Goal: Task Accomplishment & Management: Manage account settings

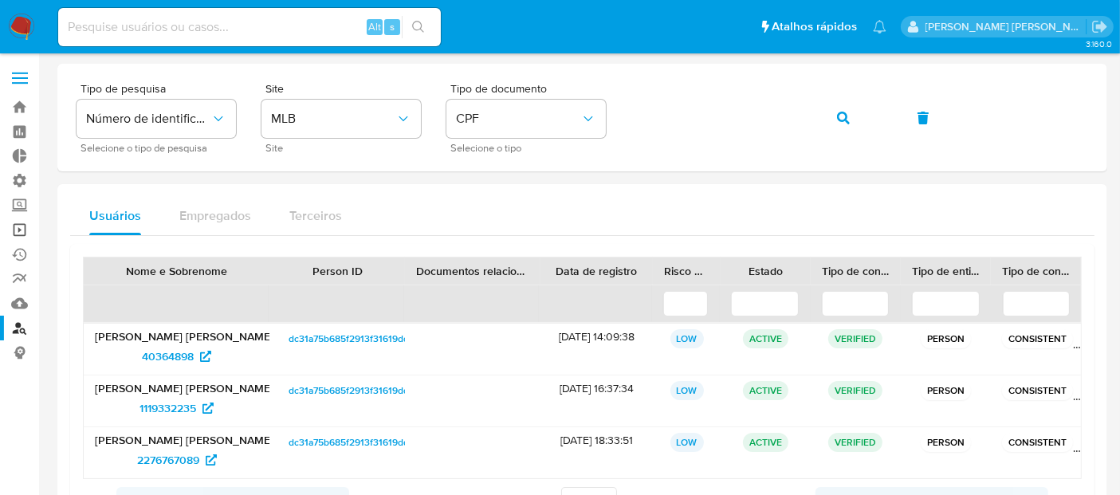
click at [18, 234] on link "Operações em massa" at bounding box center [95, 230] width 190 height 25
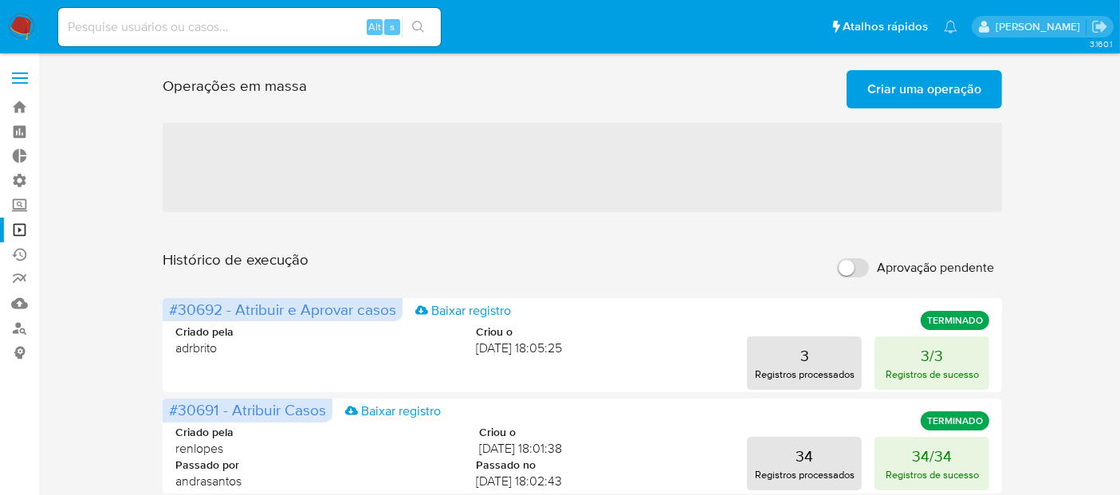
click at [973, 273] on span "Aprovação pendente" at bounding box center [935, 268] width 117 height 16
click at [869, 273] on input "Aprovação pendente" at bounding box center [853, 267] width 32 height 19
checkbox input "true"
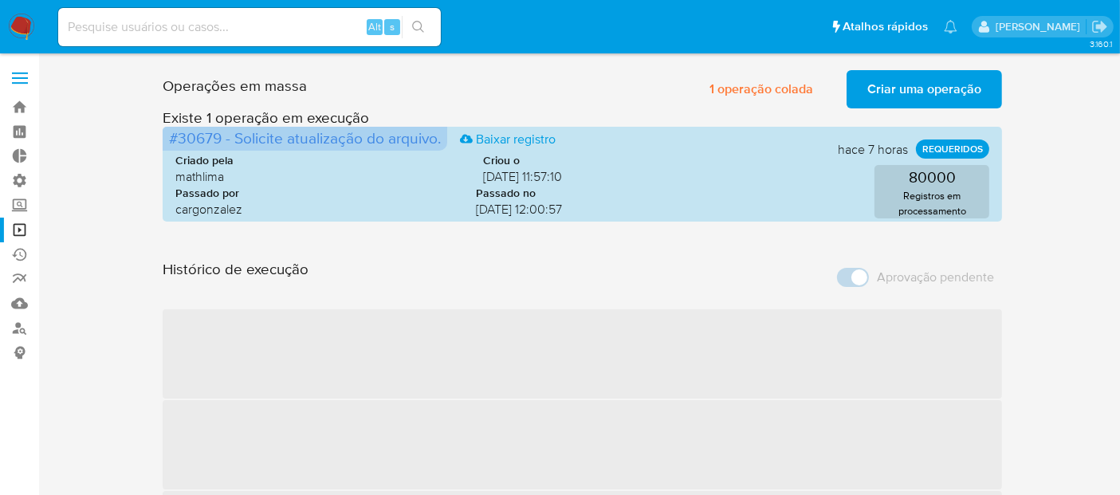
click at [986, 285] on span "Aprovação pendente" at bounding box center [935, 278] width 117 height 16
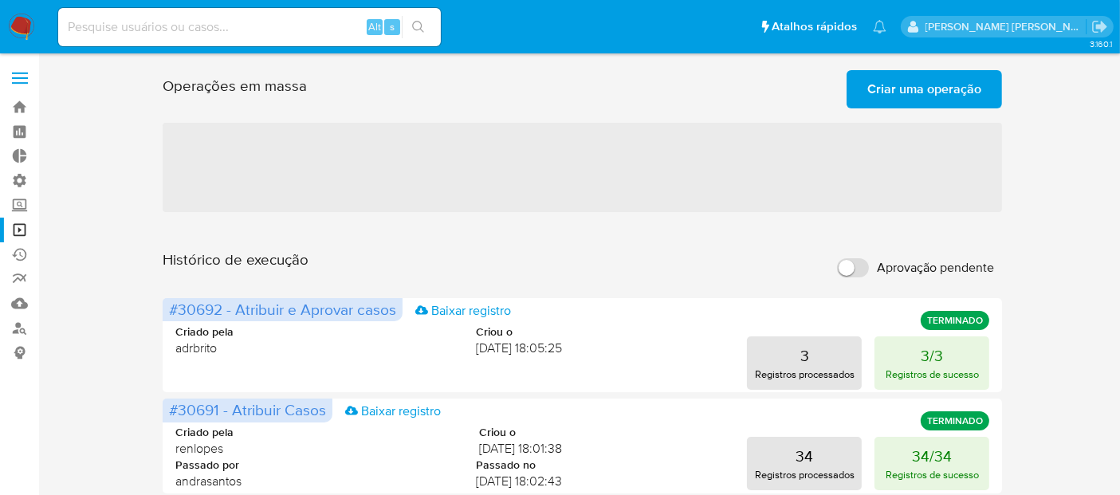
click at [902, 271] on span "Aprovação pendente" at bounding box center [935, 268] width 117 height 16
click at [869, 271] on input "Aprovação pendente" at bounding box center [853, 267] width 32 height 19
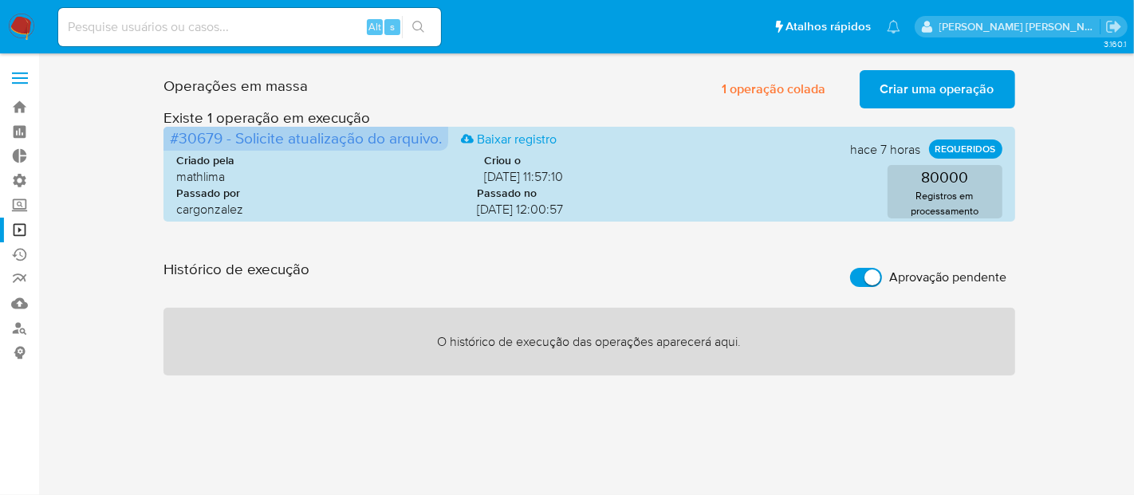
click at [989, 281] on span "Aprovação pendente" at bounding box center [948, 278] width 117 height 16
click at [882, 281] on input "Aprovação pendente" at bounding box center [866, 277] width 32 height 19
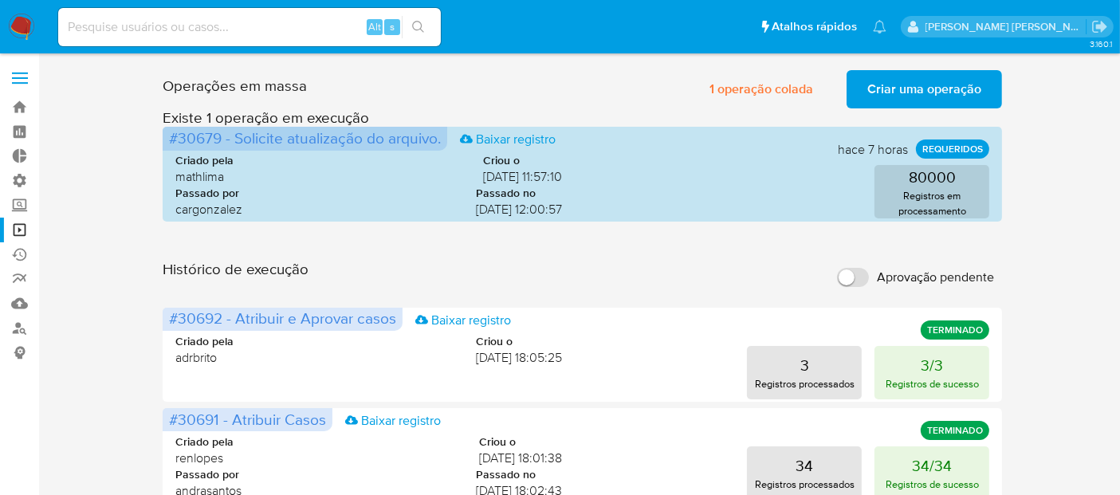
click at [947, 273] on span "Aprovação pendente" at bounding box center [935, 278] width 117 height 16
click at [869, 273] on input "Aprovação pendente" at bounding box center [853, 277] width 32 height 19
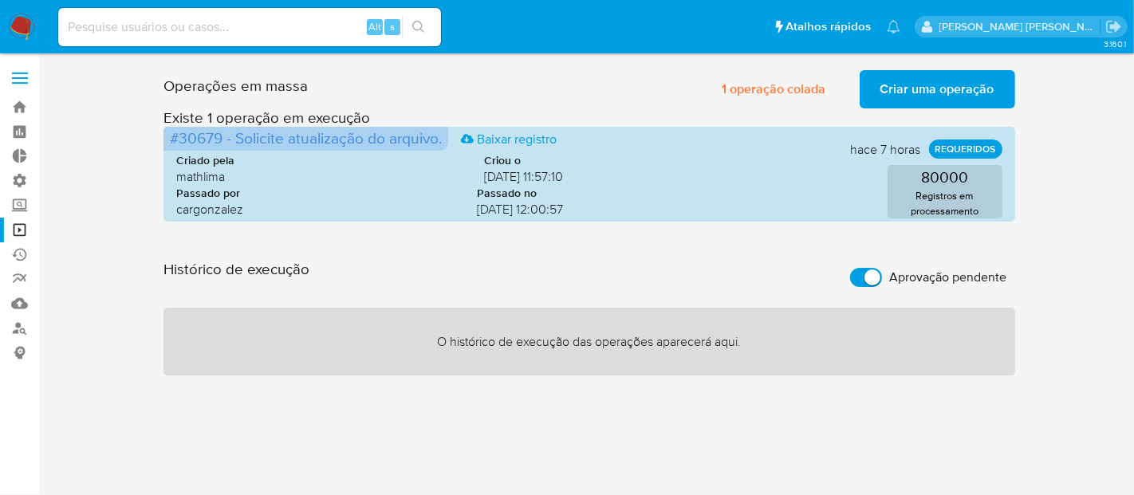
click at [989, 283] on span "Aprovação pendente" at bounding box center [948, 278] width 117 height 16
click at [882, 283] on input "Aprovação pendente" at bounding box center [866, 277] width 32 height 19
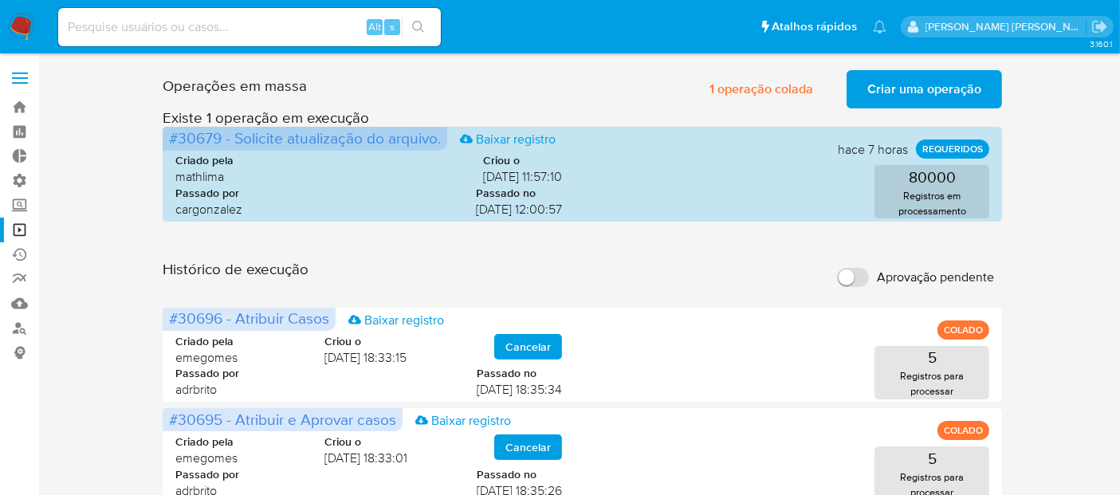
click at [946, 282] on span "Aprovação pendente" at bounding box center [935, 278] width 117 height 16
click at [869, 282] on input "Aprovação pendente" at bounding box center [853, 277] width 32 height 19
checkbox input "true"
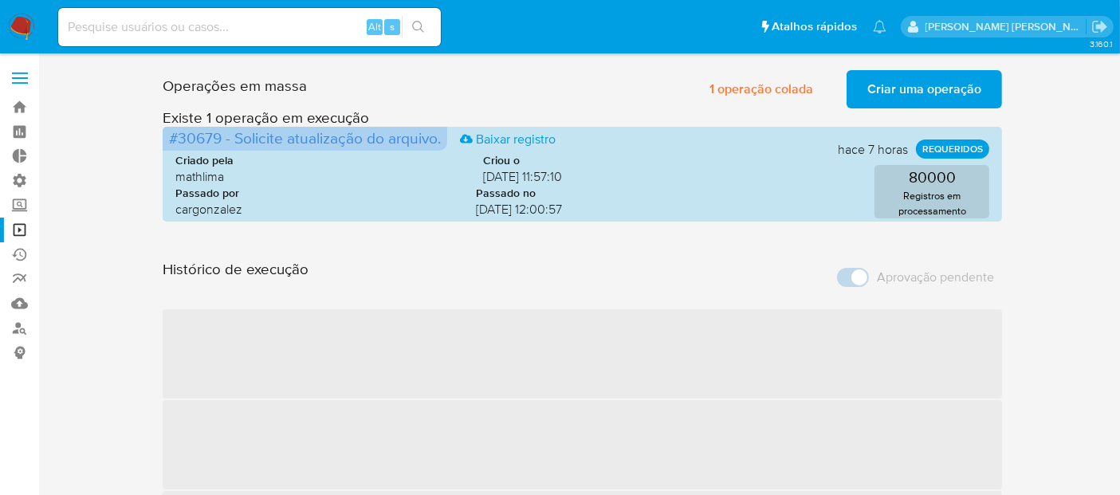
click at [946, 282] on span "Aprovação pendente" at bounding box center [935, 278] width 117 height 16
click at [891, 284] on span "Aprovação pendente" at bounding box center [935, 278] width 117 height 16
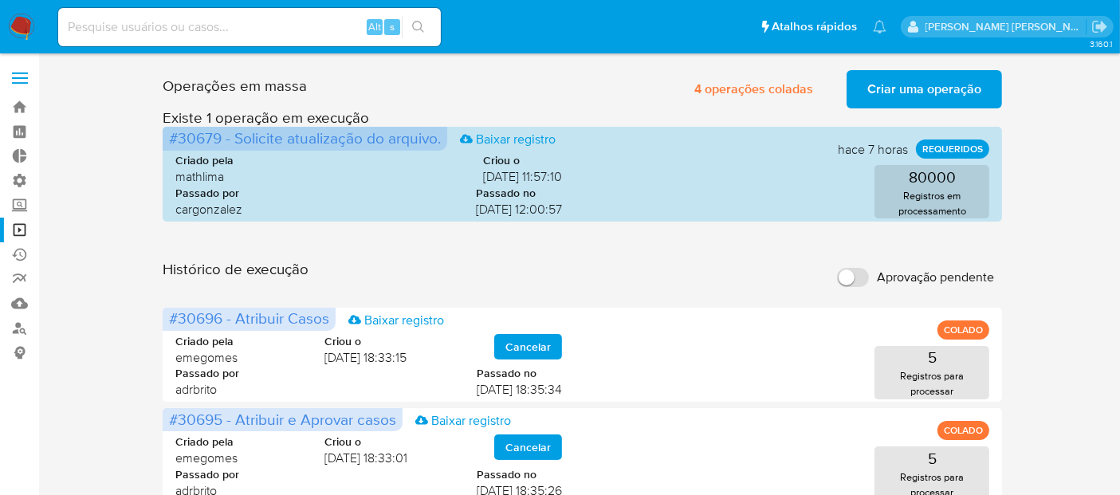
click at [929, 274] on span "Aprovação pendente" at bounding box center [935, 278] width 117 height 16
click at [869, 274] on input "Aprovação pendente" at bounding box center [853, 277] width 32 height 19
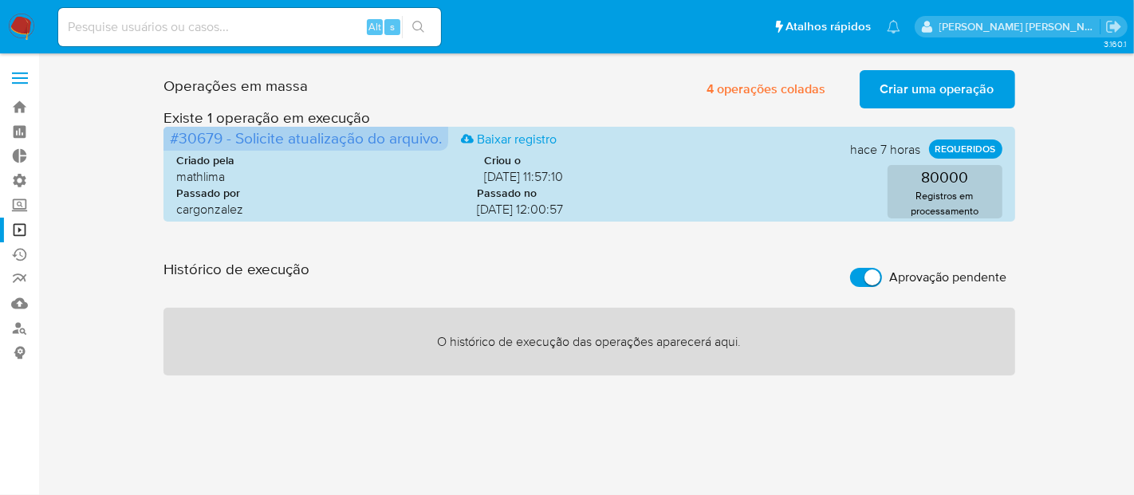
click at [929, 274] on span "Aprovação pendente" at bounding box center [948, 278] width 117 height 16
click at [882, 274] on input "Aprovação pendente" at bounding box center [866, 277] width 32 height 19
checkbox input "false"
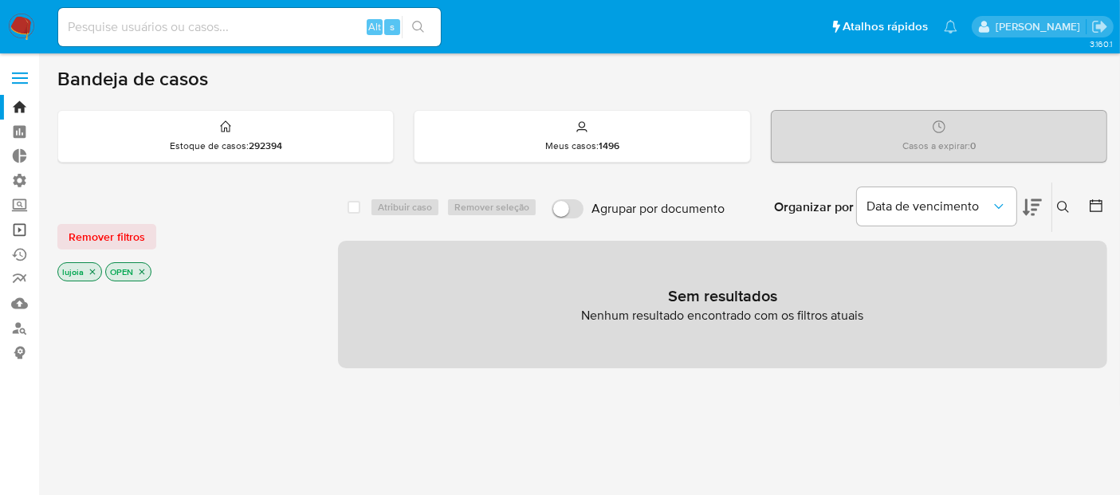
click at [25, 229] on link "Operações em massa" at bounding box center [95, 230] width 190 height 25
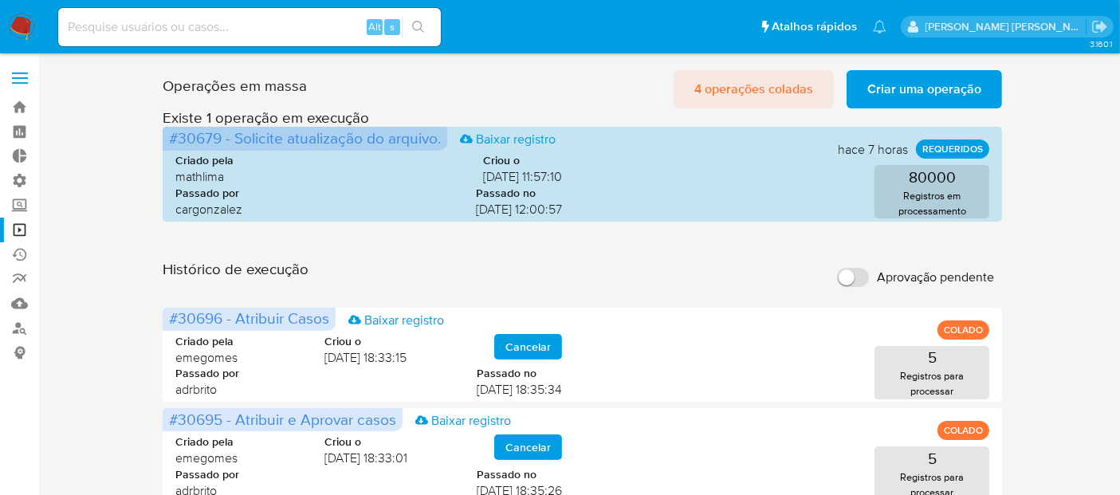
click at [753, 92] on span "4 operações coladas" at bounding box center [754, 89] width 119 height 35
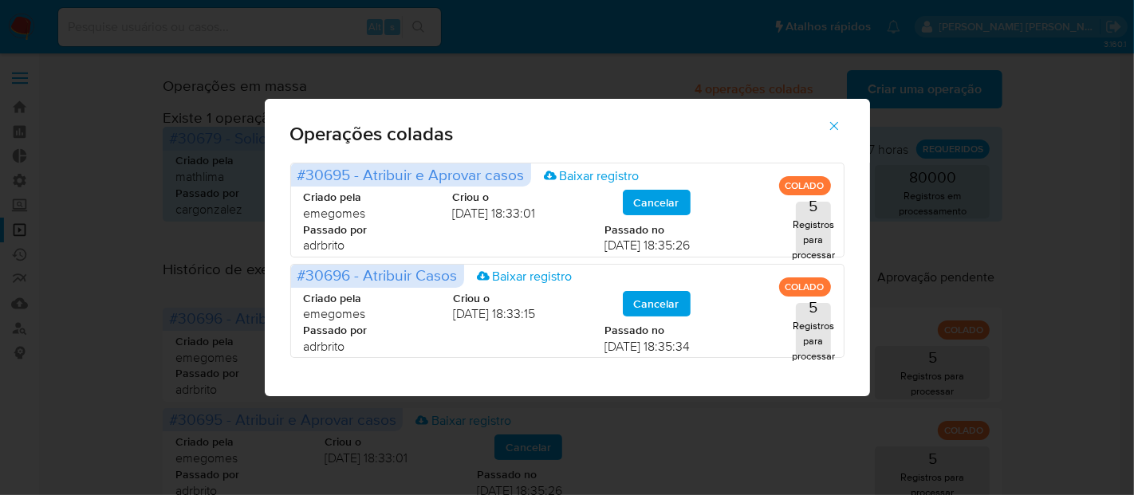
click at [832, 128] on icon "button" at bounding box center [834, 126] width 14 height 14
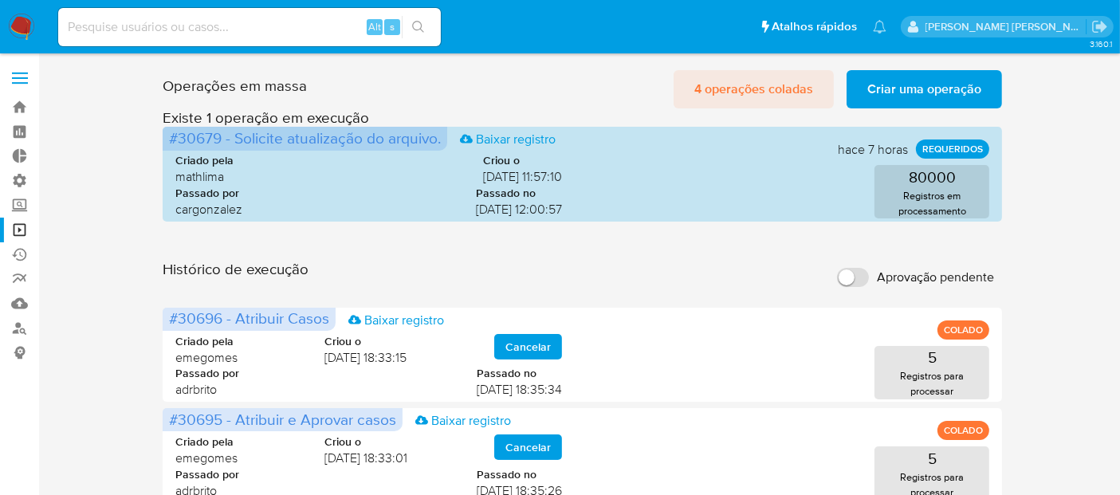
click at [801, 92] on span "4 operações coladas" at bounding box center [754, 89] width 119 height 35
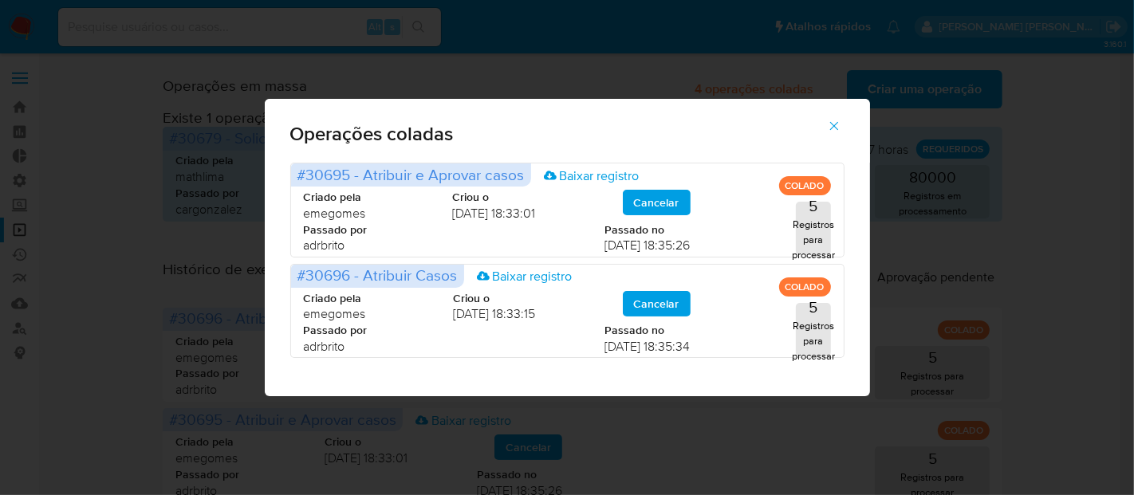
click at [832, 126] on icon "button" at bounding box center [834, 126] width 14 height 14
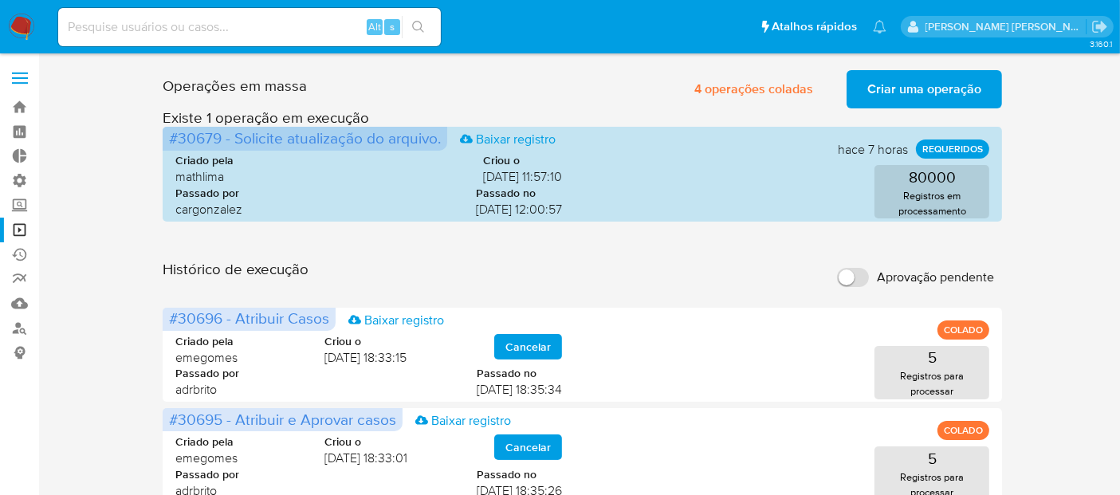
click at [983, 277] on span "Aprovação pendente" at bounding box center [935, 278] width 117 height 16
click at [869, 277] on input "Aprovação pendente" at bounding box center [853, 277] width 32 height 19
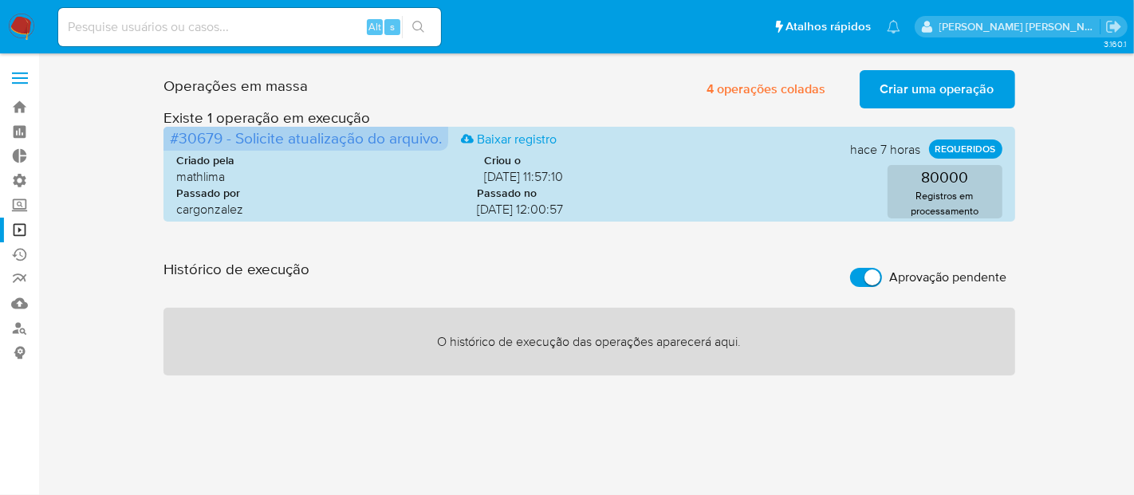
click at [983, 277] on span "Aprovação pendente" at bounding box center [948, 278] width 117 height 16
click at [882, 277] on input "Aprovação pendente" at bounding box center [866, 277] width 32 height 19
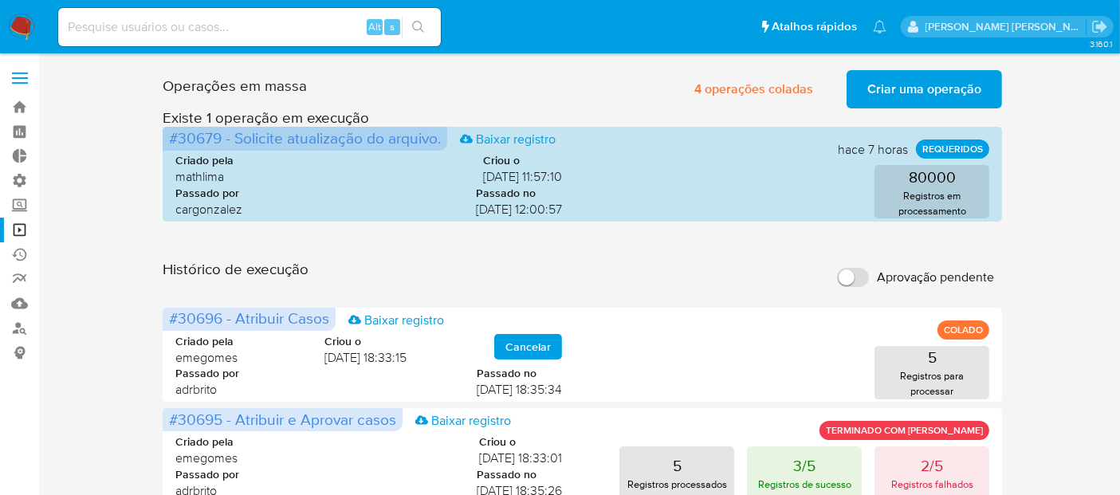
click at [983, 277] on span "Aprovação pendente" at bounding box center [935, 278] width 117 height 16
click at [869, 277] on input "Aprovação pendente" at bounding box center [853, 277] width 32 height 19
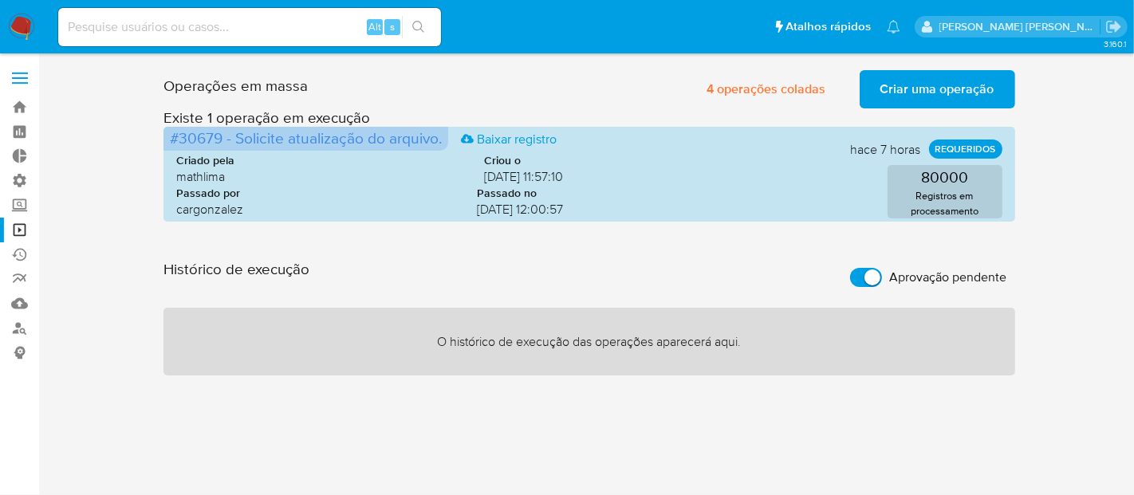
click at [983, 277] on span "Aprovação pendente" at bounding box center [948, 278] width 117 height 16
click at [882, 277] on input "Aprovação pendente" at bounding box center [866, 277] width 32 height 19
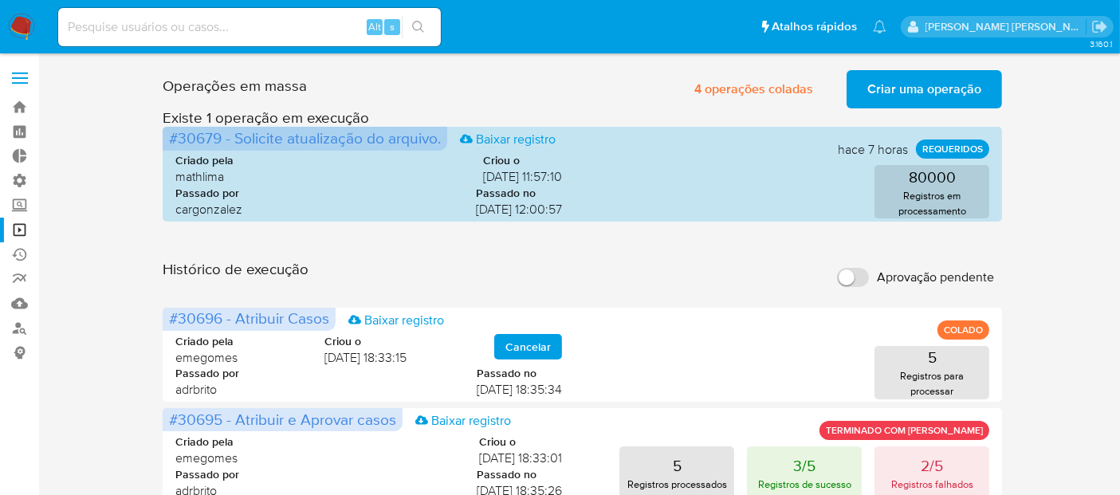
click at [958, 287] on label "Aprovação pendente" at bounding box center [915, 277] width 173 height 35
click at [869, 287] on input "Aprovação pendente" at bounding box center [853, 277] width 32 height 19
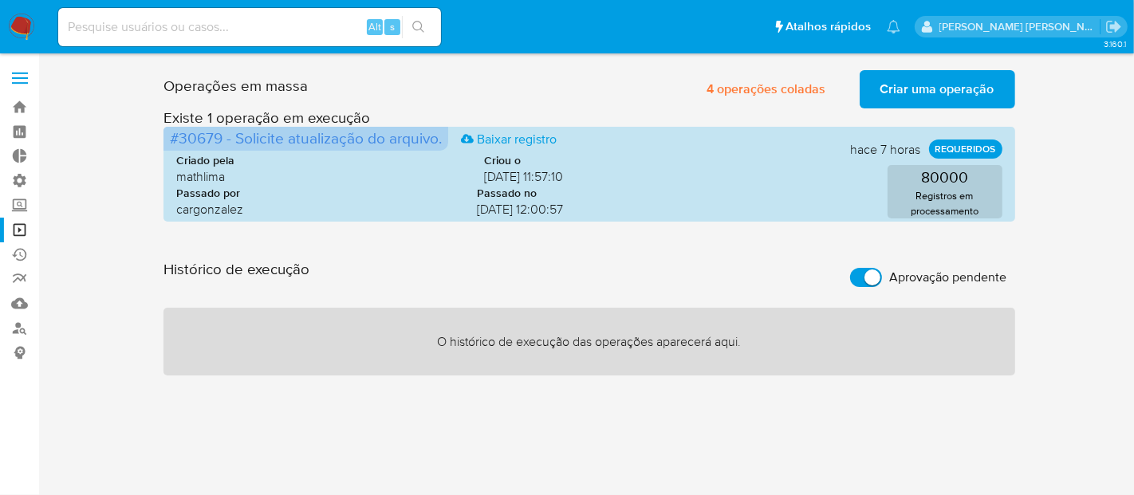
click at [958, 287] on label "Aprovação pendente" at bounding box center [928, 277] width 173 height 35
click at [882, 287] on input "Aprovação pendente" at bounding box center [866, 277] width 32 height 19
checkbox input "false"
